Goal: Information Seeking & Learning: Check status

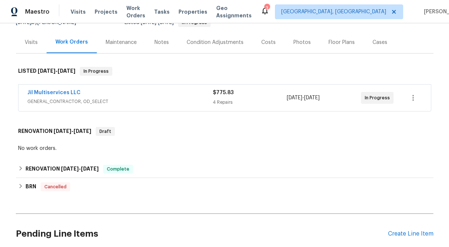
scroll to position [81, 0]
click at [235, 103] on div "$775.83 4 Repairs" at bounding box center [250, 98] width 74 height 18
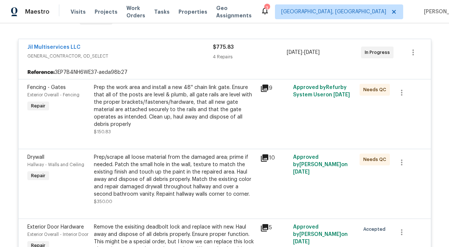
scroll to position [128, 0]
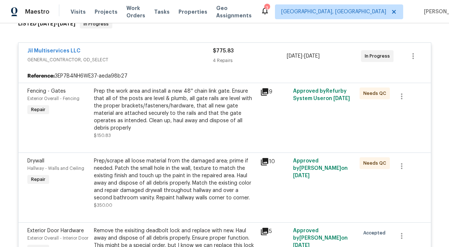
click at [222, 54] on span "$775.83" at bounding box center [223, 50] width 21 height 5
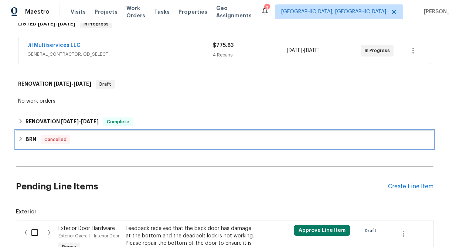
click at [17, 144] on div "BRN Cancelled" at bounding box center [225, 140] width 418 height 18
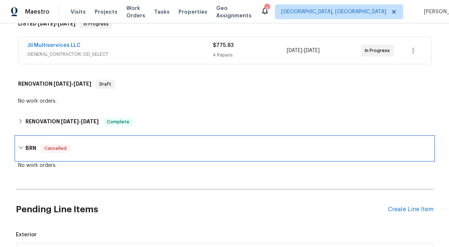
click at [17, 155] on div "BRN Cancelled" at bounding box center [225, 149] width 418 height 24
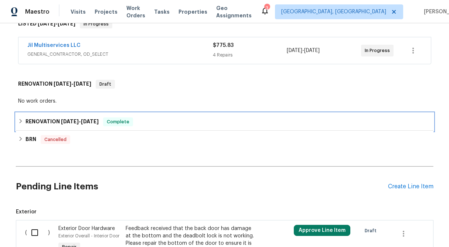
click at [20, 123] on icon at bounding box center [20, 121] width 3 height 4
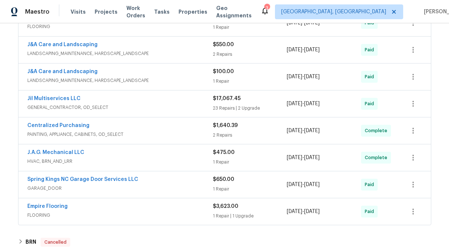
scroll to position [283, 0]
click at [218, 218] on div "$3,623.00 1 Repair | 1 Upgrade" at bounding box center [250, 212] width 74 height 18
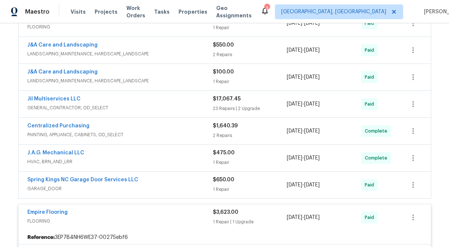
click at [222, 193] on div "1 Repair" at bounding box center [250, 189] width 74 height 7
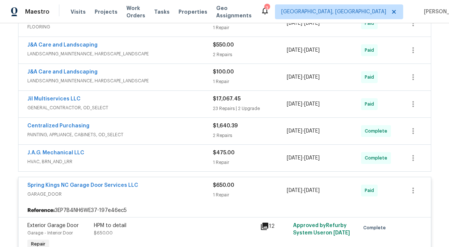
click at [224, 156] on span "$475.00" at bounding box center [224, 152] width 22 height 5
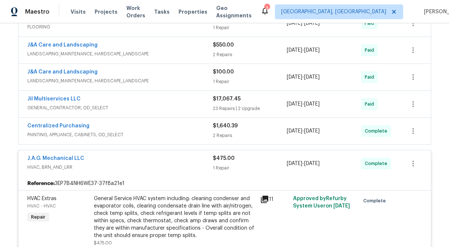
click at [224, 129] on span "$1,640.39" at bounding box center [225, 125] width 25 height 5
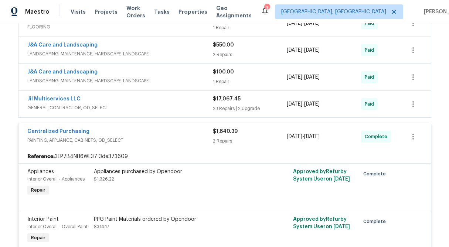
click at [224, 112] on div "23 Repairs | 2 Upgrade" at bounding box center [250, 108] width 74 height 7
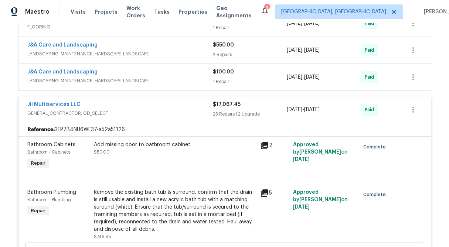
click at [224, 75] on span "$100.00" at bounding box center [223, 71] width 21 height 5
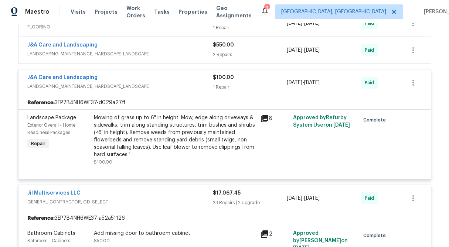
click at [223, 58] on div "2 Repairs" at bounding box center [250, 54] width 74 height 7
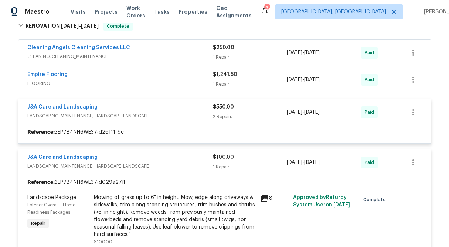
scroll to position [215, 0]
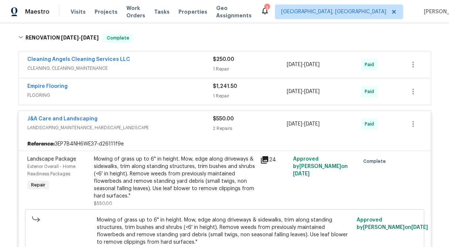
click at [219, 99] on div "$1,241.50 1 Repair" at bounding box center [250, 92] width 74 height 18
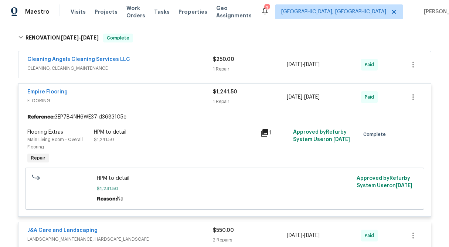
click at [225, 63] on div "$250.00" at bounding box center [250, 59] width 74 height 7
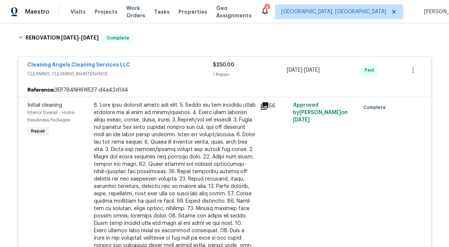
scroll to position [0, 0]
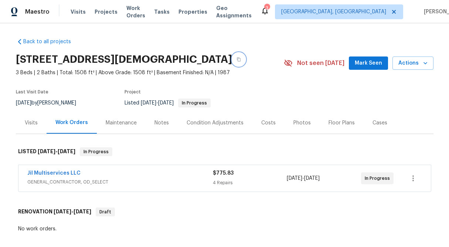
click at [245, 64] on button "button" at bounding box center [238, 59] width 13 height 13
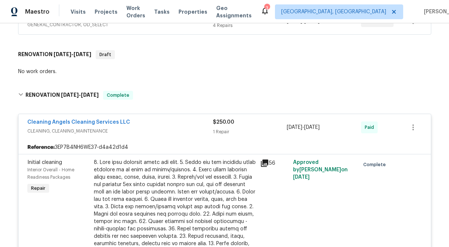
scroll to position [158, 0]
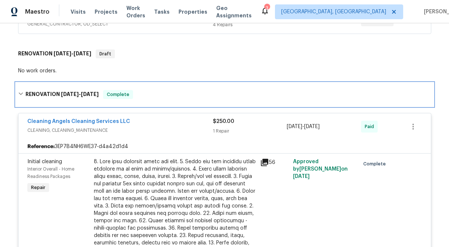
click at [21, 95] on icon at bounding box center [20, 94] width 4 height 3
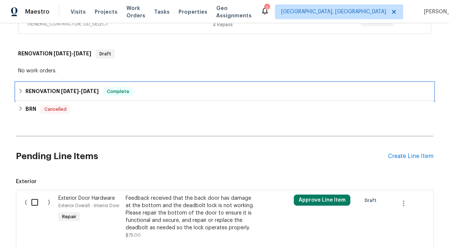
click at [21, 96] on div "RENOVATION [DATE] - [DATE] Complete" at bounding box center [224, 91] width 413 height 9
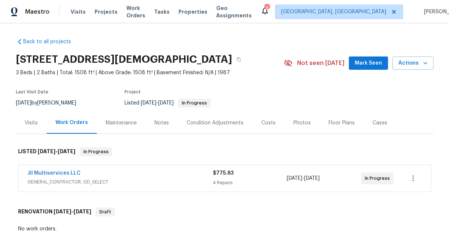
scroll to position [105, 0]
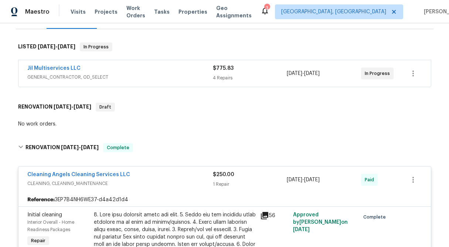
click at [213, 87] on div "Jil Multiservices LLC GENERAL_CONTRACTOR, OD_SELECT $775.83 4 Repairs [DATE] - …" at bounding box center [224, 73] width 412 height 27
click at [226, 71] on span "$775.83" at bounding box center [223, 68] width 21 height 5
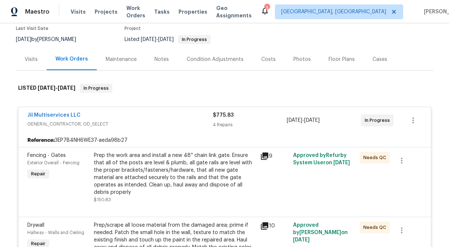
scroll to position [63, 0]
